Goal: Navigation & Orientation: Find specific page/section

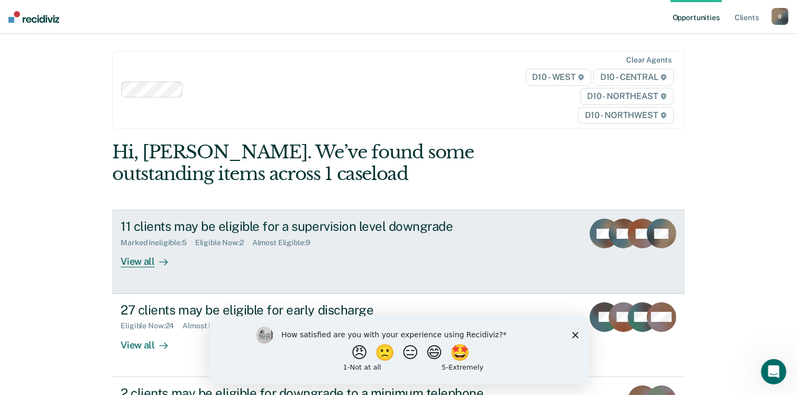
click at [140, 260] on div "View all" at bounding box center [150, 257] width 59 height 21
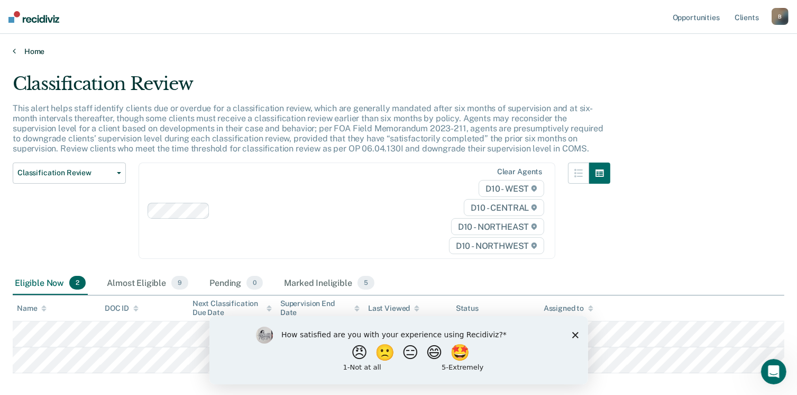
click at [16, 50] on link "Home" at bounding box center [399, 52] width 772 height 10
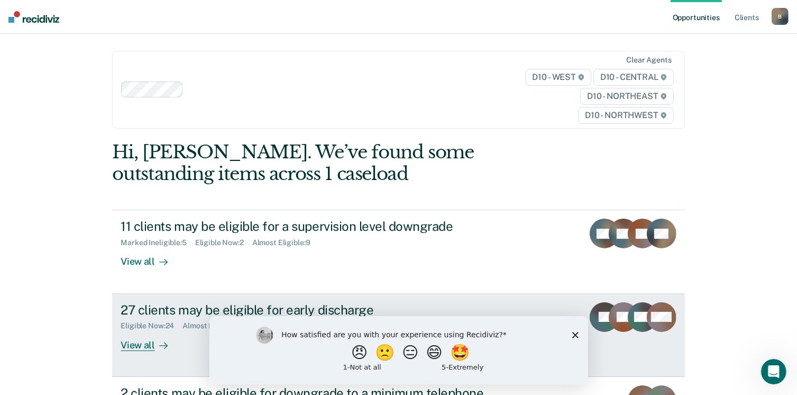
click at [165, 305] on div "27 clients may be eligible for early discharge" at bounding box center [306, 309] width 371 height 15
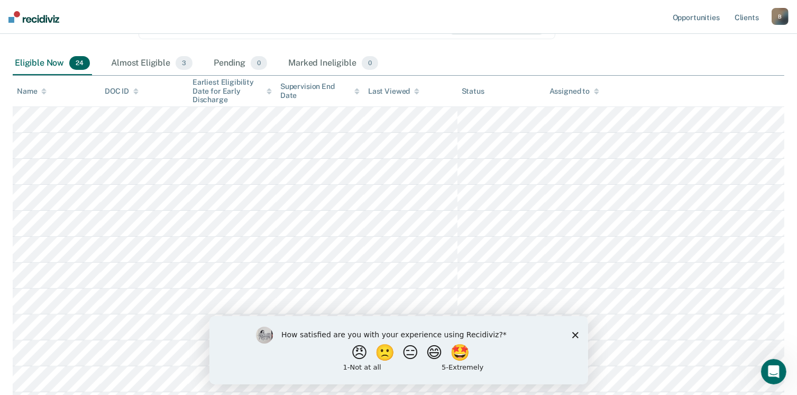
scroll to position [89, 0]
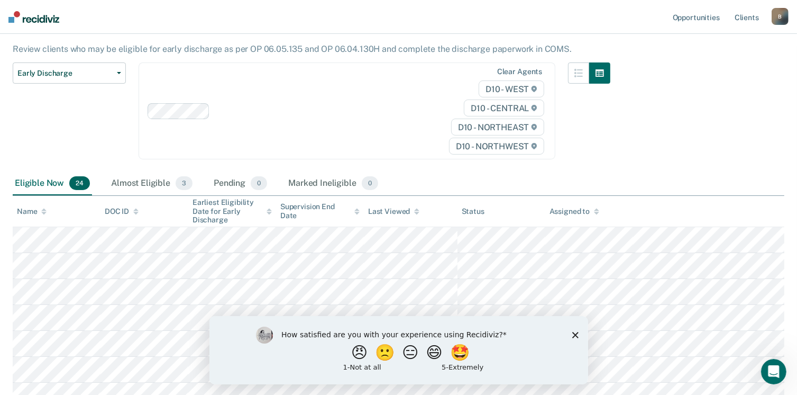
click at [38, 14] on img at bounding box center [33, 17] width 51 height 12
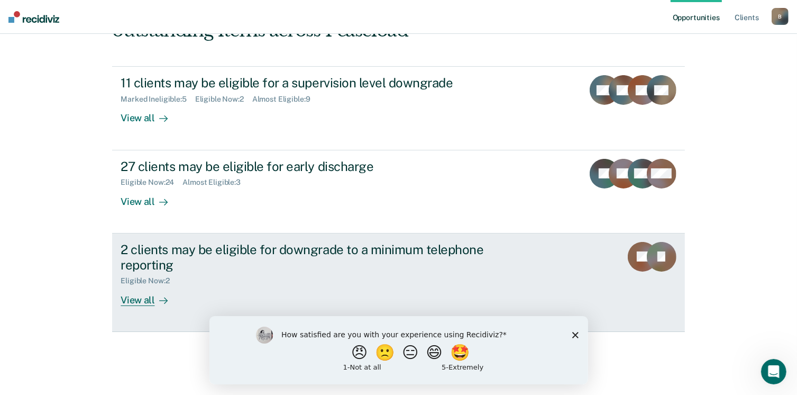
scroll to position [144, 0]
click at [134, 300] on div "View all" at bounding box center [150, 295] width 59 height 21
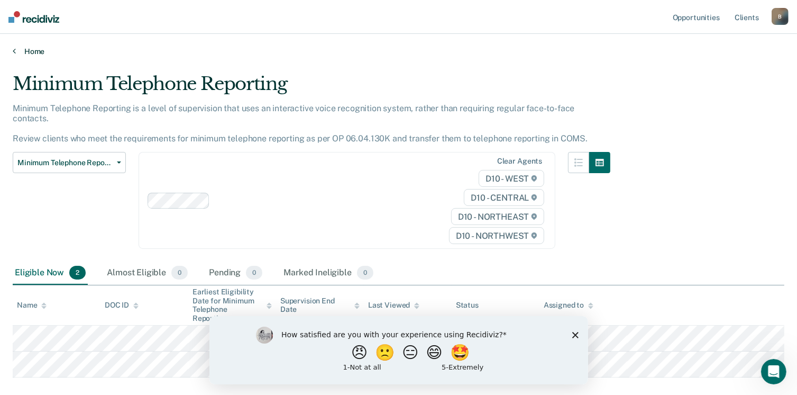
click at [20, 48] on link "Home" at bounding box center [399, 52] width 772 height 10
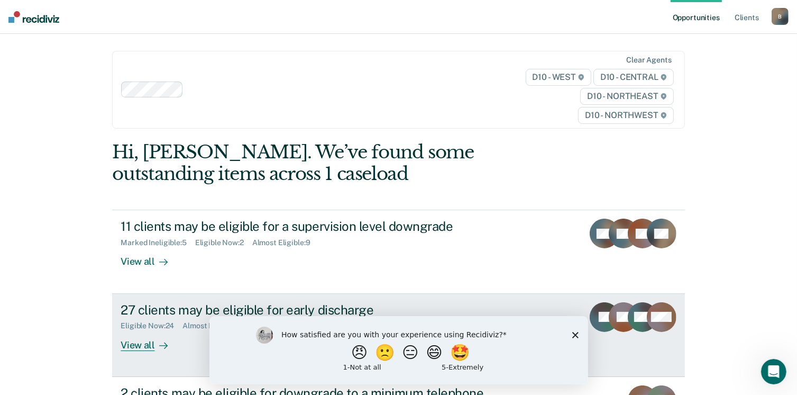
click at [138, 343] on div "View all" at bounding box center [150, 340] width 59 height 21
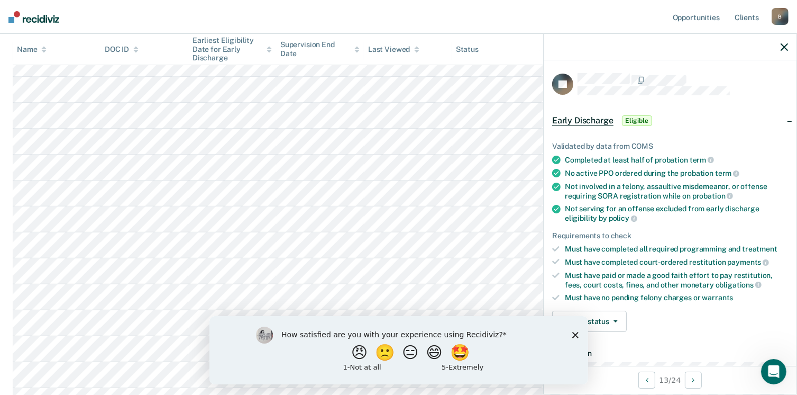
scroll to position [529, 0]
